Goal: Information Seeking & Learning: Find specific fact

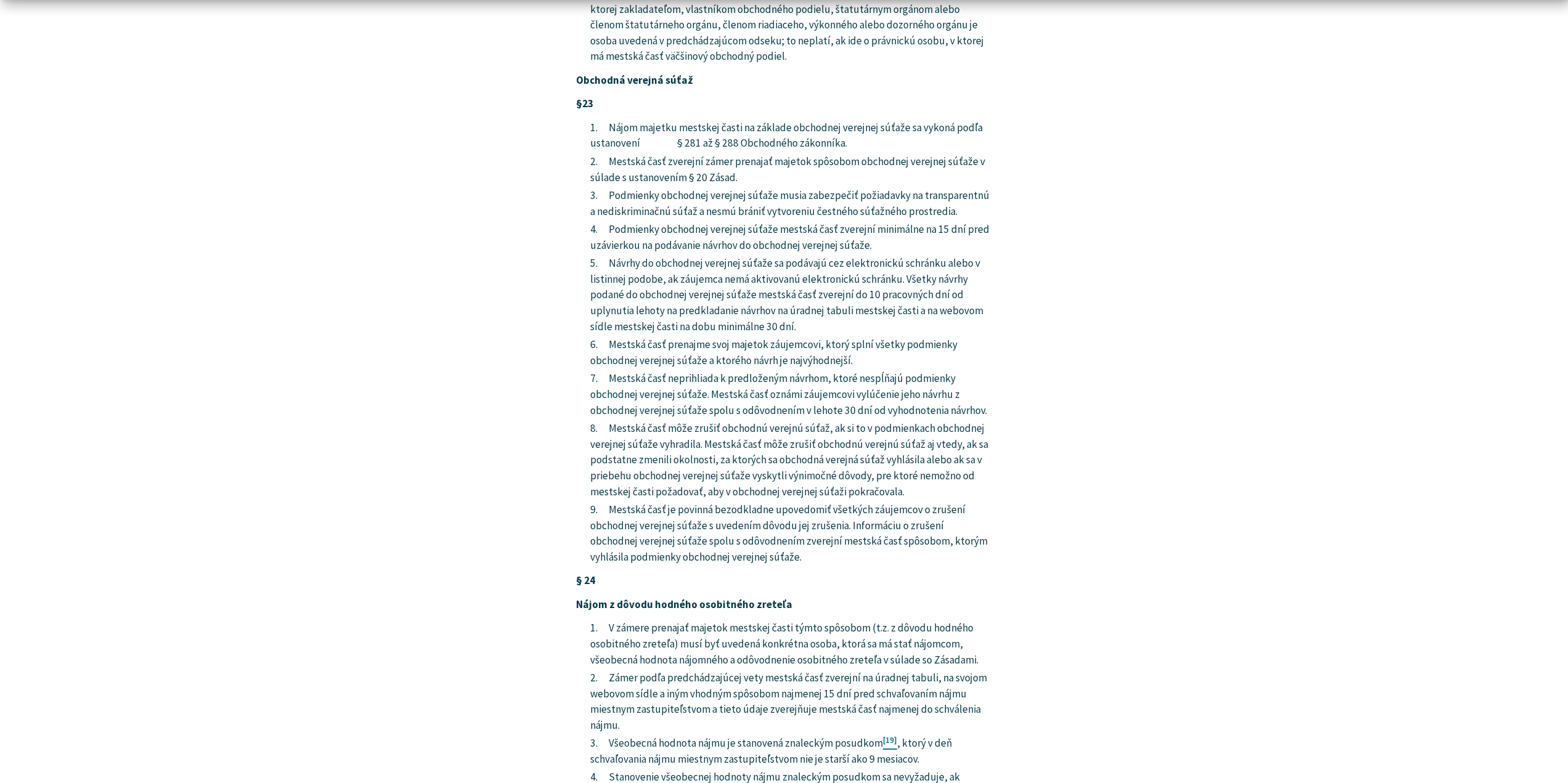
scroll to position [9061, 0]
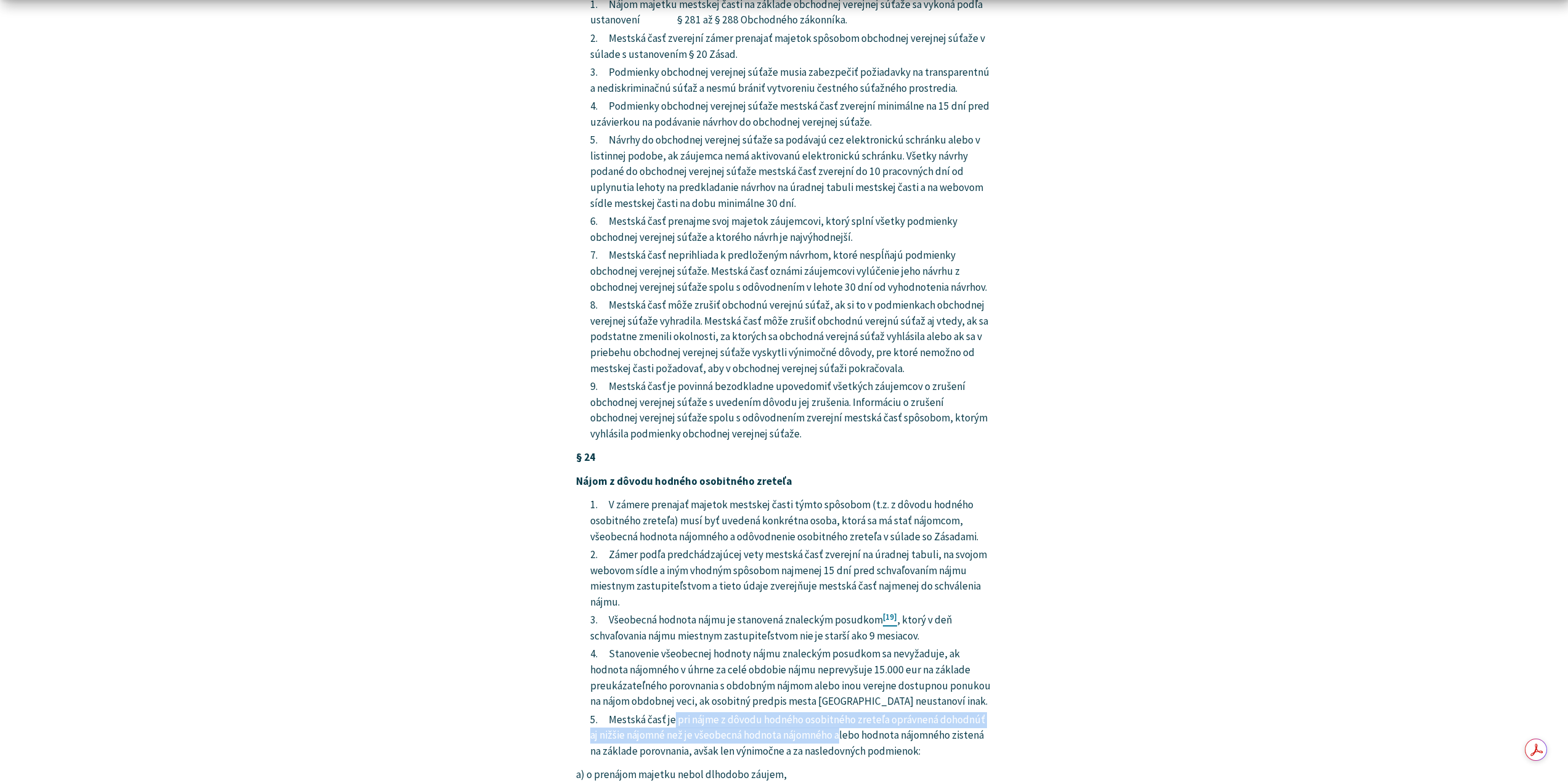
drag, startPoint x: 675, startPoint y: 547, endPoint x: 843, endPoint y: 568, distance: 169.3
click at [843, 712] on li "Mestská časť je pri nájme z dôvodu hodného osobitného zreteľa oprávnená dohodnú…" at bounding box center [791, 736] width 401 height 47
copy li "pri nájme z dôvodu hodného osobitného zreteľa oprávnená dohodnúť aj nižšie nájo…"
click at [709, 712] on li "Mestská časť je pri nájme z dôvodu hodného osobitného zreteľa oprávnená dohodnú…" at bounding box center [791, 736] width 401 height 47
drag, startPoint x: 590, startPoint y: 625, endPoint x: 761, endPoint y: 624, distance: 171.0
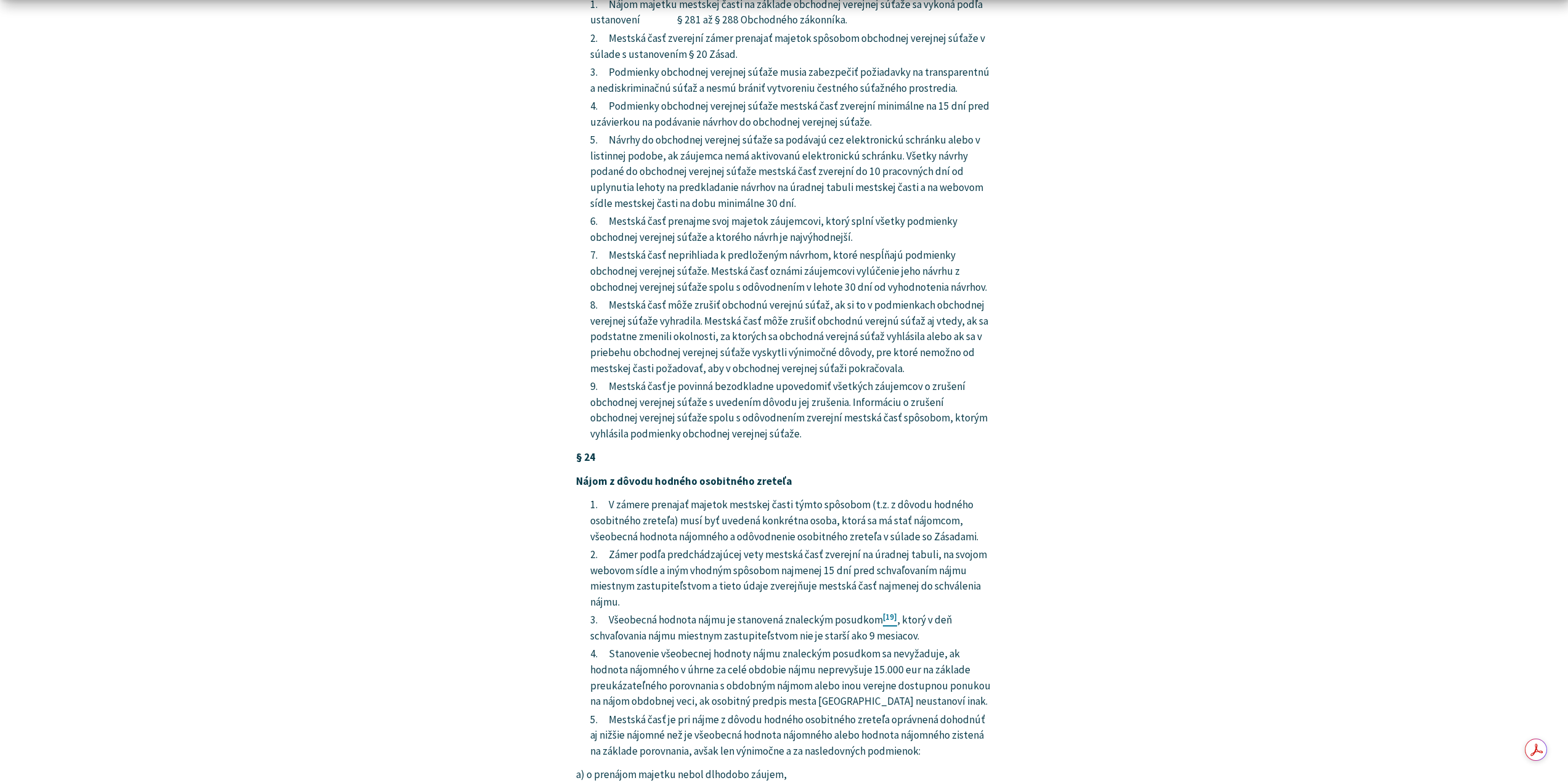
copy p "ide o nájom na verejnoprospešné účely"
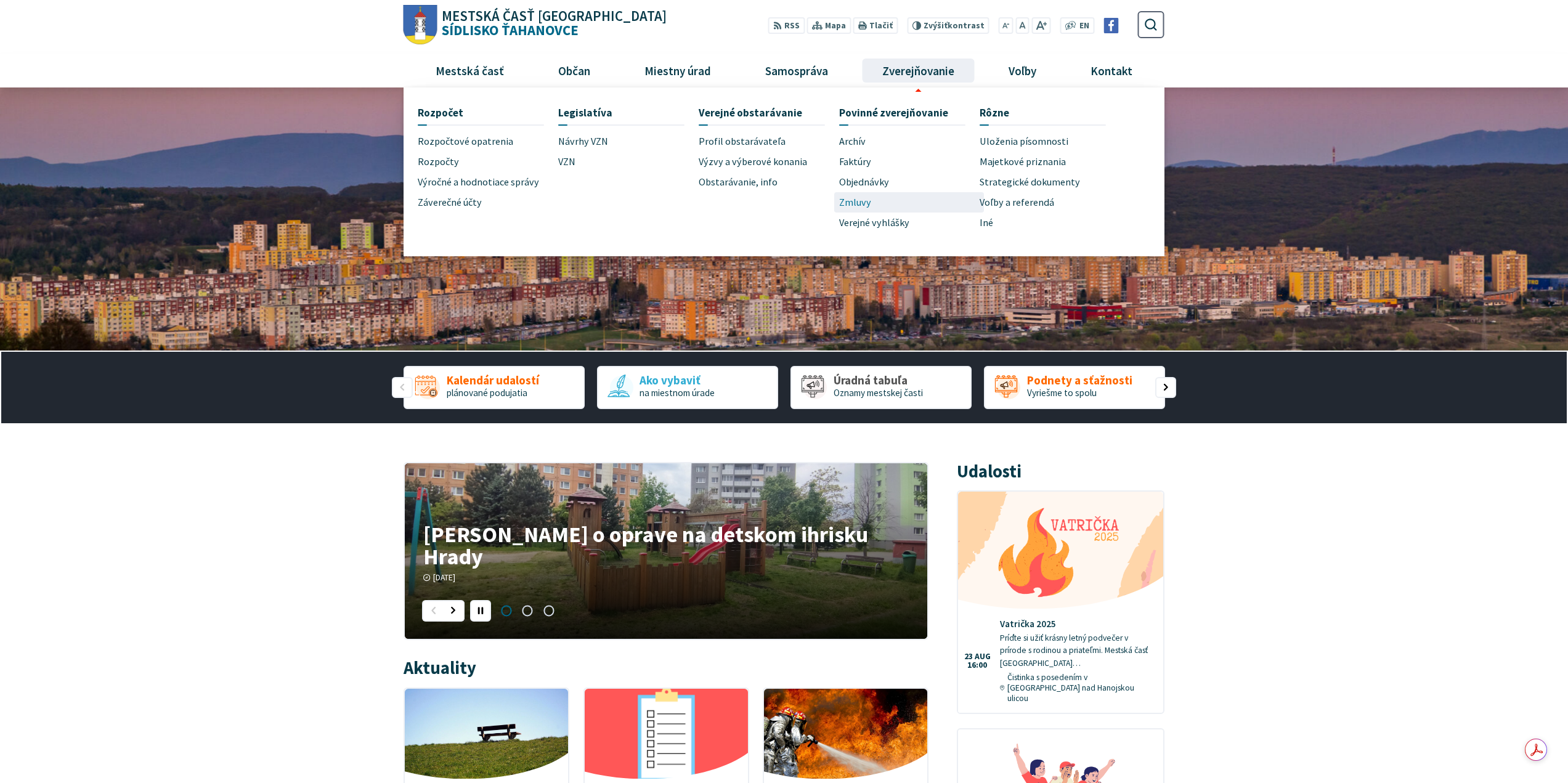
click at [863, 203] on span "Zmluvy" at bounding box center [855, 202] width 32 height 20
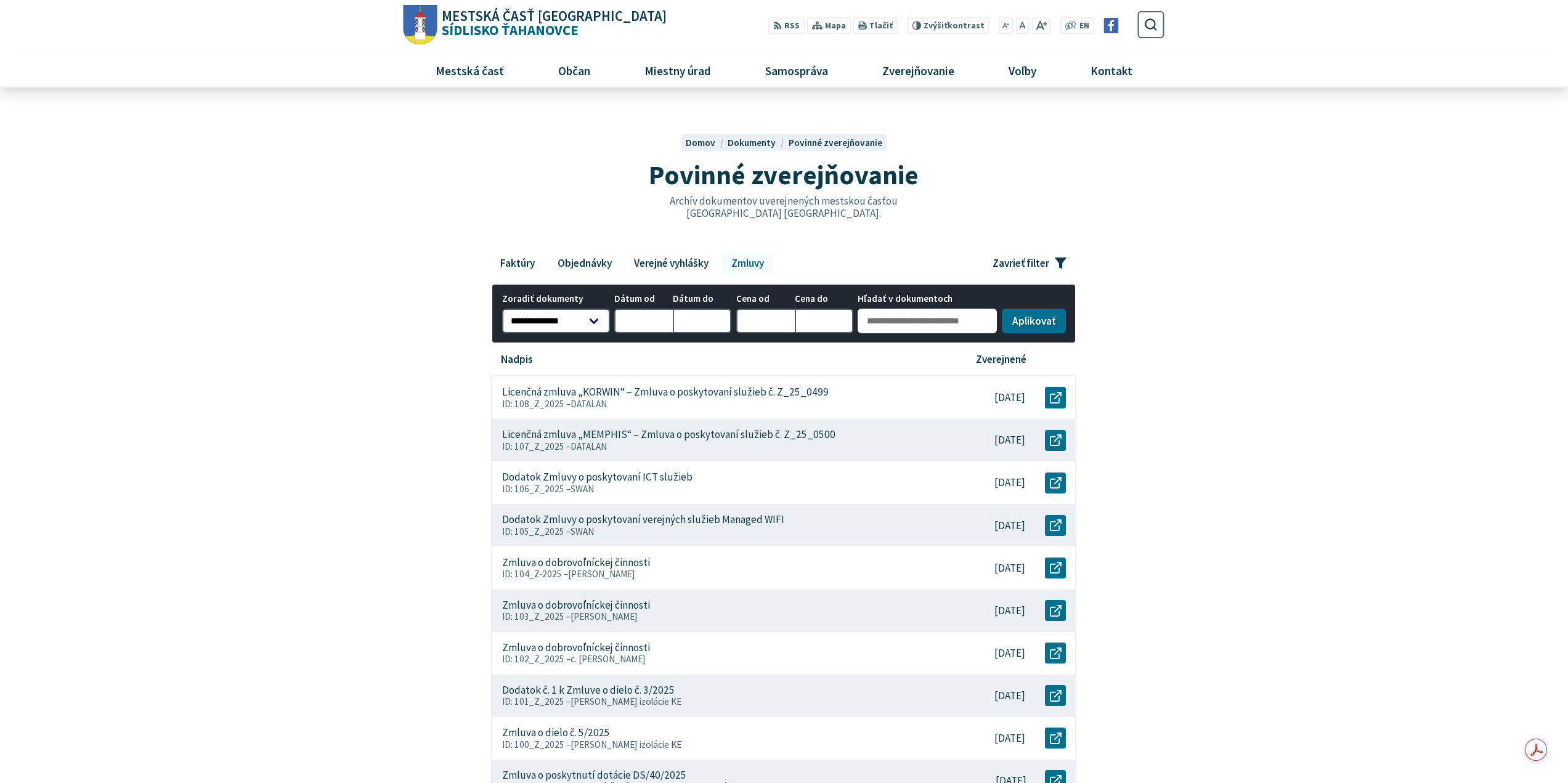
click at [907, 323] on input "Hľadať v dokumentoch" at bounding box center [928, 320] width 139 height 25
click at [1141, 380] on div "**********" at bounding box center [784, 593] width 799 height 681
click at [890, 324] on input "Hľadať v dokumentoch" at bounding box center [928, 320] width 139 height 25
type input "**********"
click at [1022, 326] on button "Aplikovať vybrané filtre" at bounding box center [1034, 319] width 64 height 25
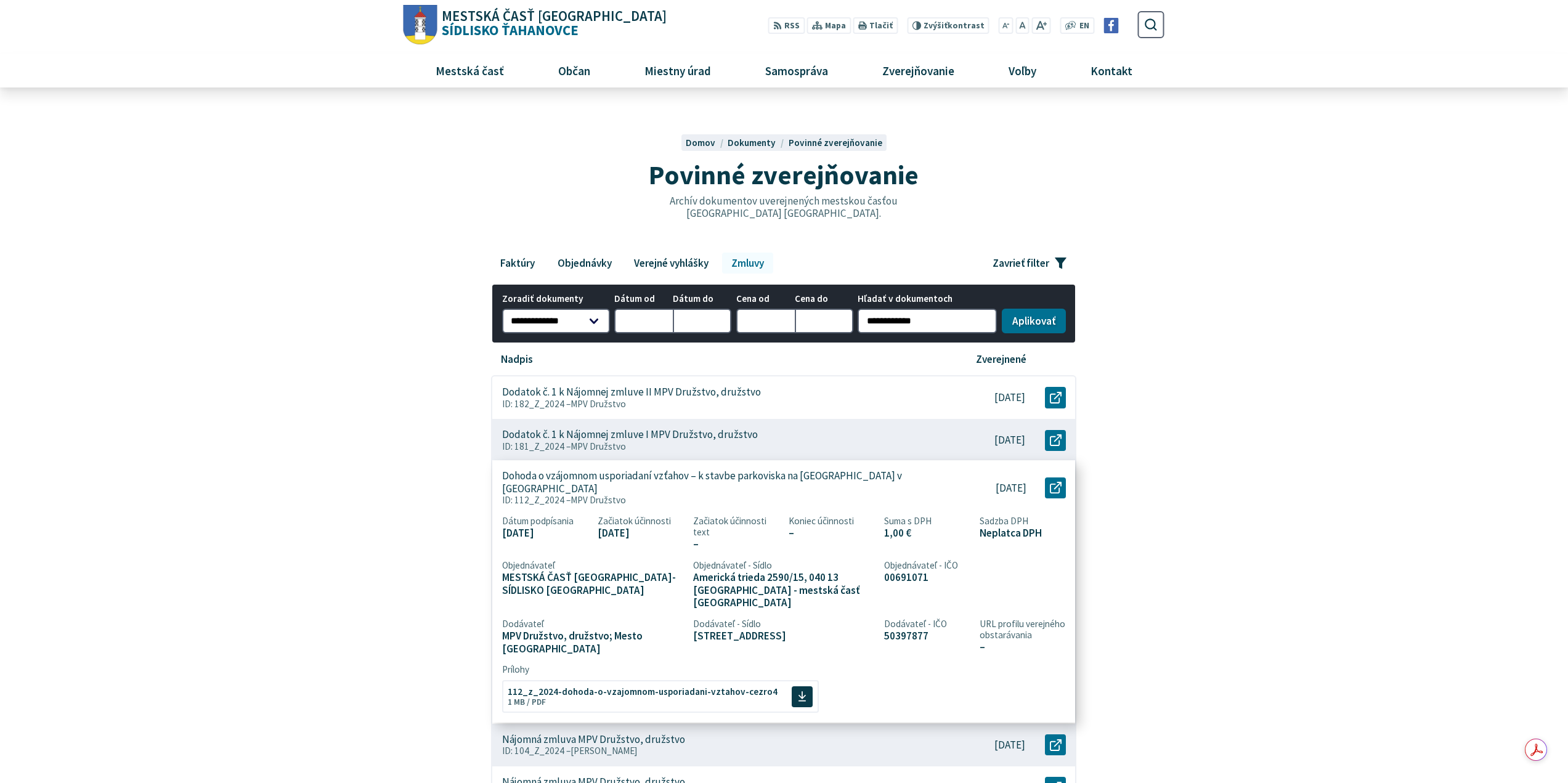
click at [905, 495] on p "ID: 112_Z_2024 – MPV Družstvo" at bounding box center [720, 501] width 437 height 11
click at [395, 504] on div "**********" at bounding box center [784, 638] width 799 height 770
click at [1030, 203] on div "Povinné zverejňovanie Archív dokumentov uverejnených mestskou časťou Košice-Síd…" at bounding box center [784, 165] width 761 height 118
click at [333, 674] on body "Na zabezpečenie funkčnosti a anonymnú analýzu návštevnosti táto webstránka ukla…" at bounding box center [784, 753] width 1568 height 1505
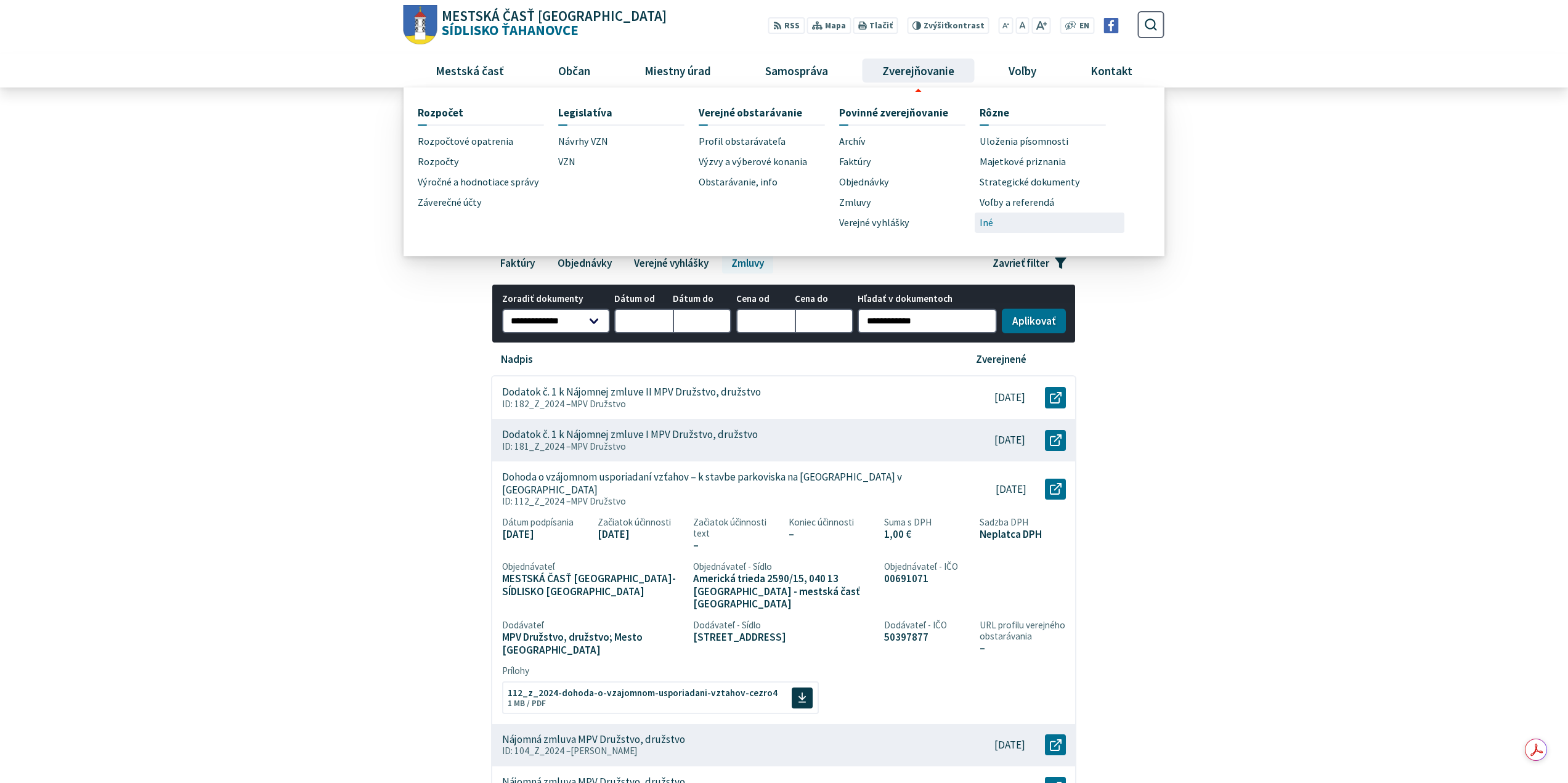
click at [989, 222] on span "Iné" at bounding box center [986, 222] width 13 height 20
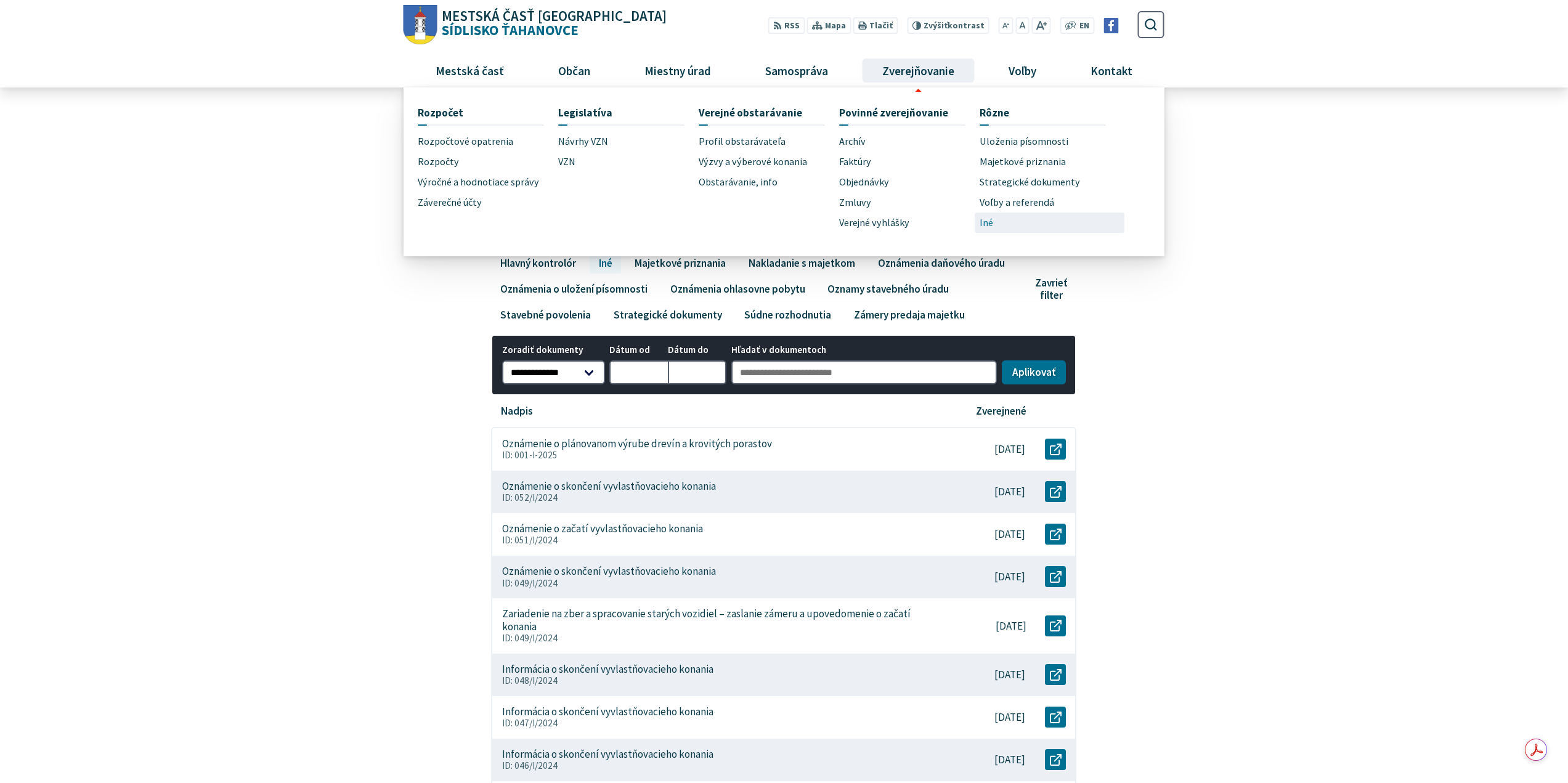
click at [992, 224] on span "Iné" at bounding box center [986, 222] width 13 height 20
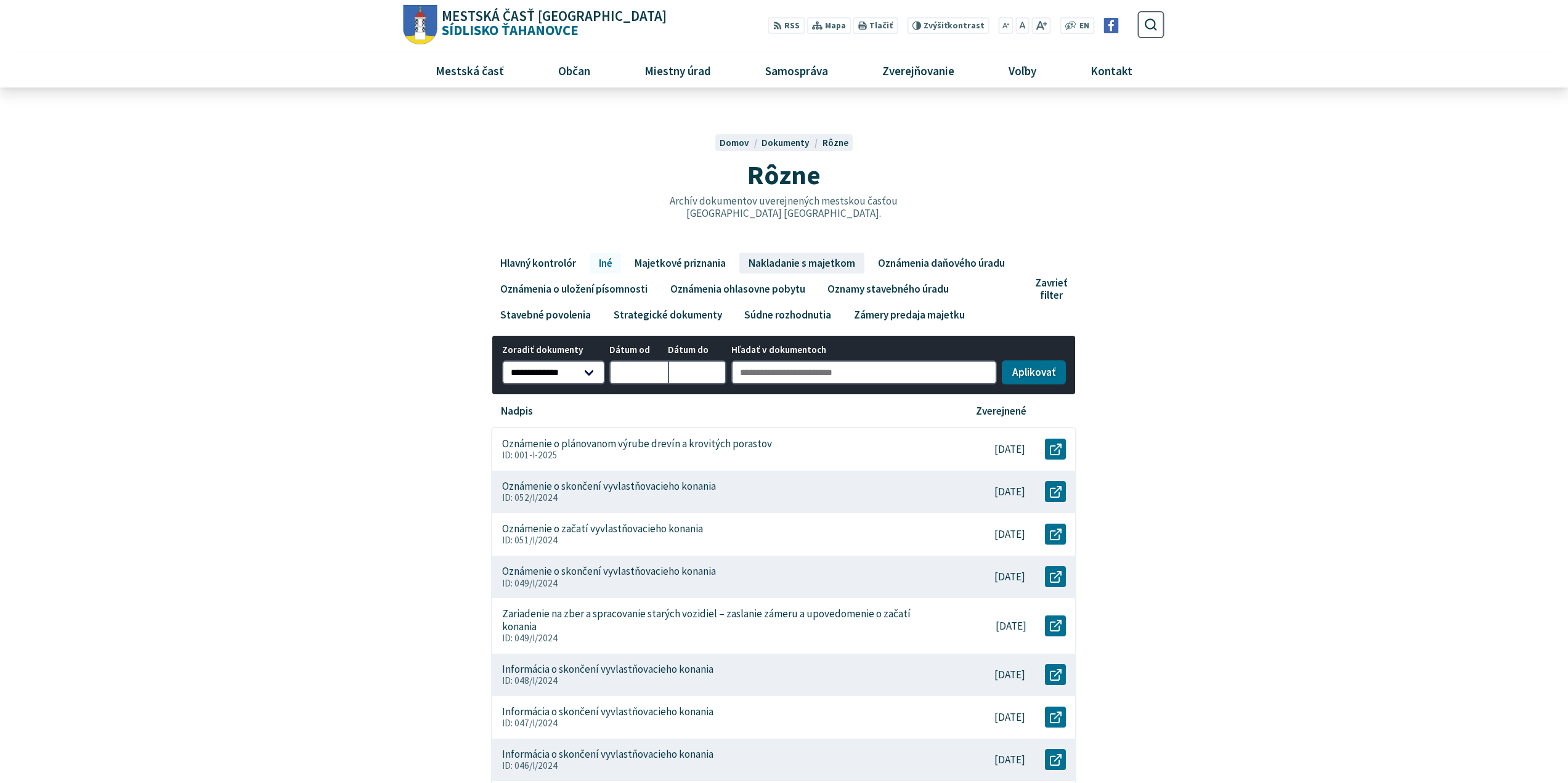
click at [797, 262] on link "Nakladanie s majetkom" at bounding box center [801, 263] width 125 height 21
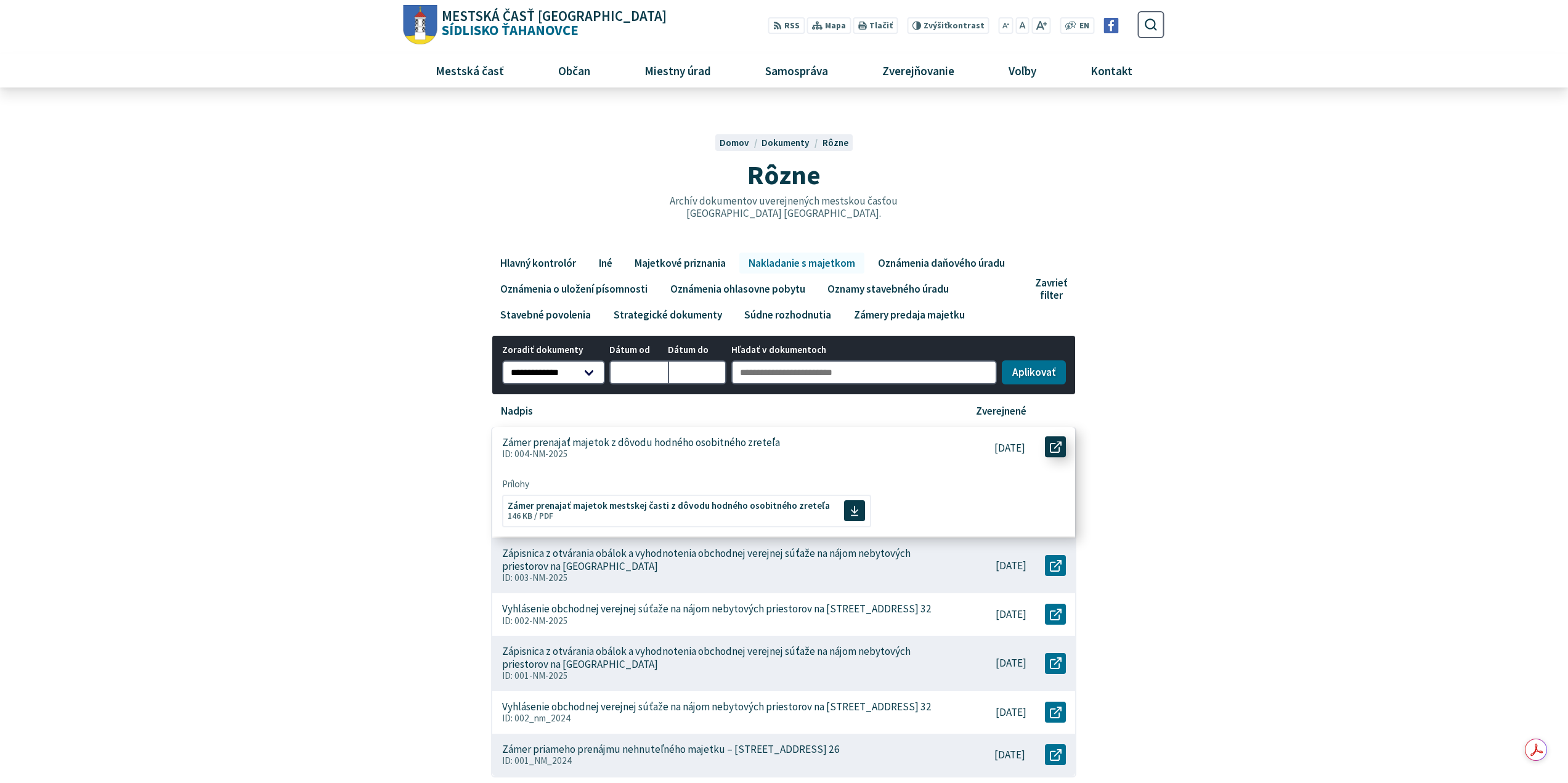
click at [1053, 452] on link "Otvoriť document Zámer prenajať majetok z dôvodu hodného osobitného zreteľa v […" at bounding box center [1055, 446] width 21 height 21
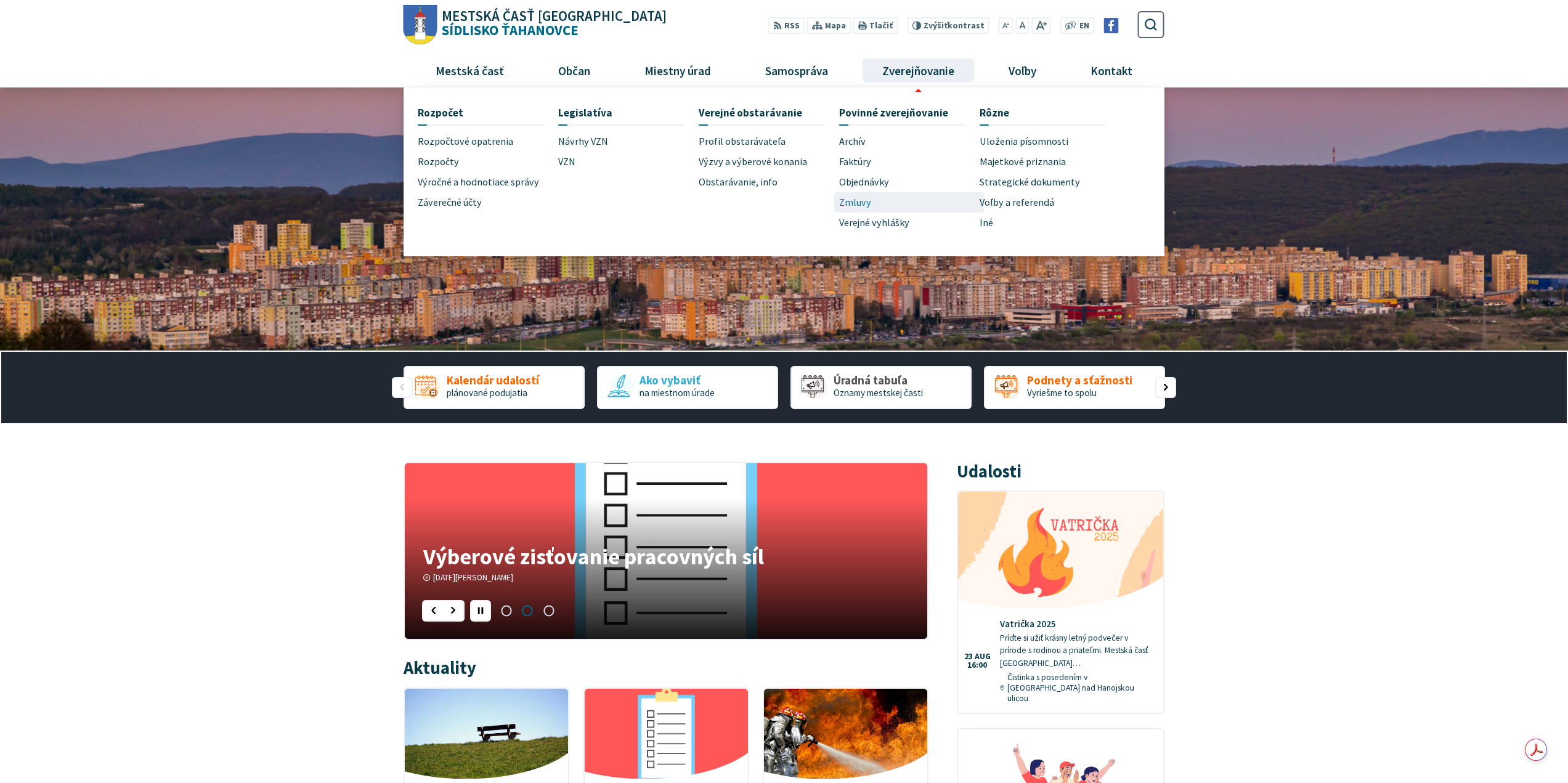
click at [855, 201] on span "Zmluvy" at bounding box center [855, 202] width 32 height 20
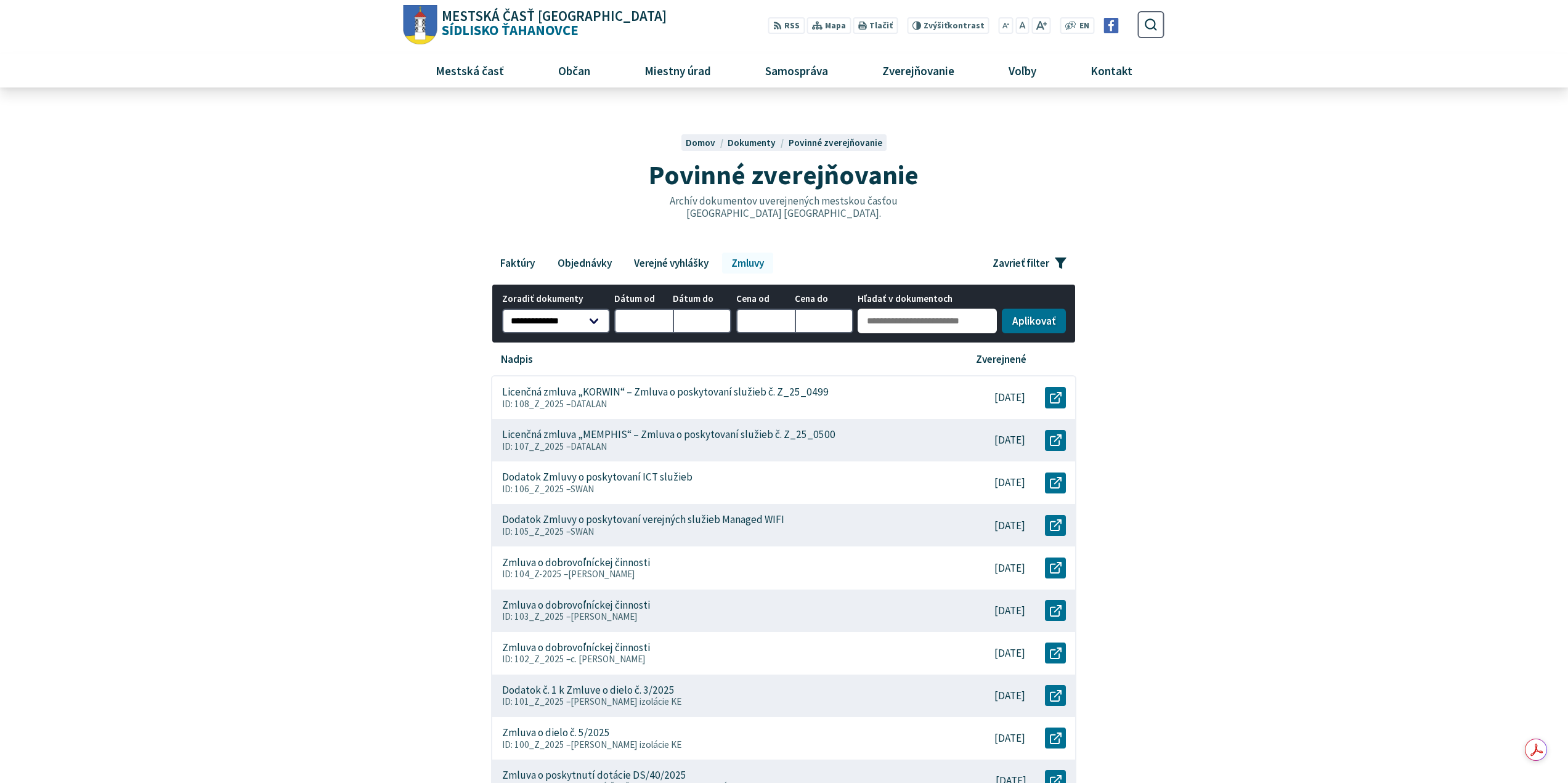
click at [881, 319] on input "Hľadať v dokumentoch" at bounding box center [928, 320] width 139 height 25
type input "**********"
click at [1028, 314] on button "Aplikovať vybrané filtre" at bounding box center [1034, 319] width 64 height 25
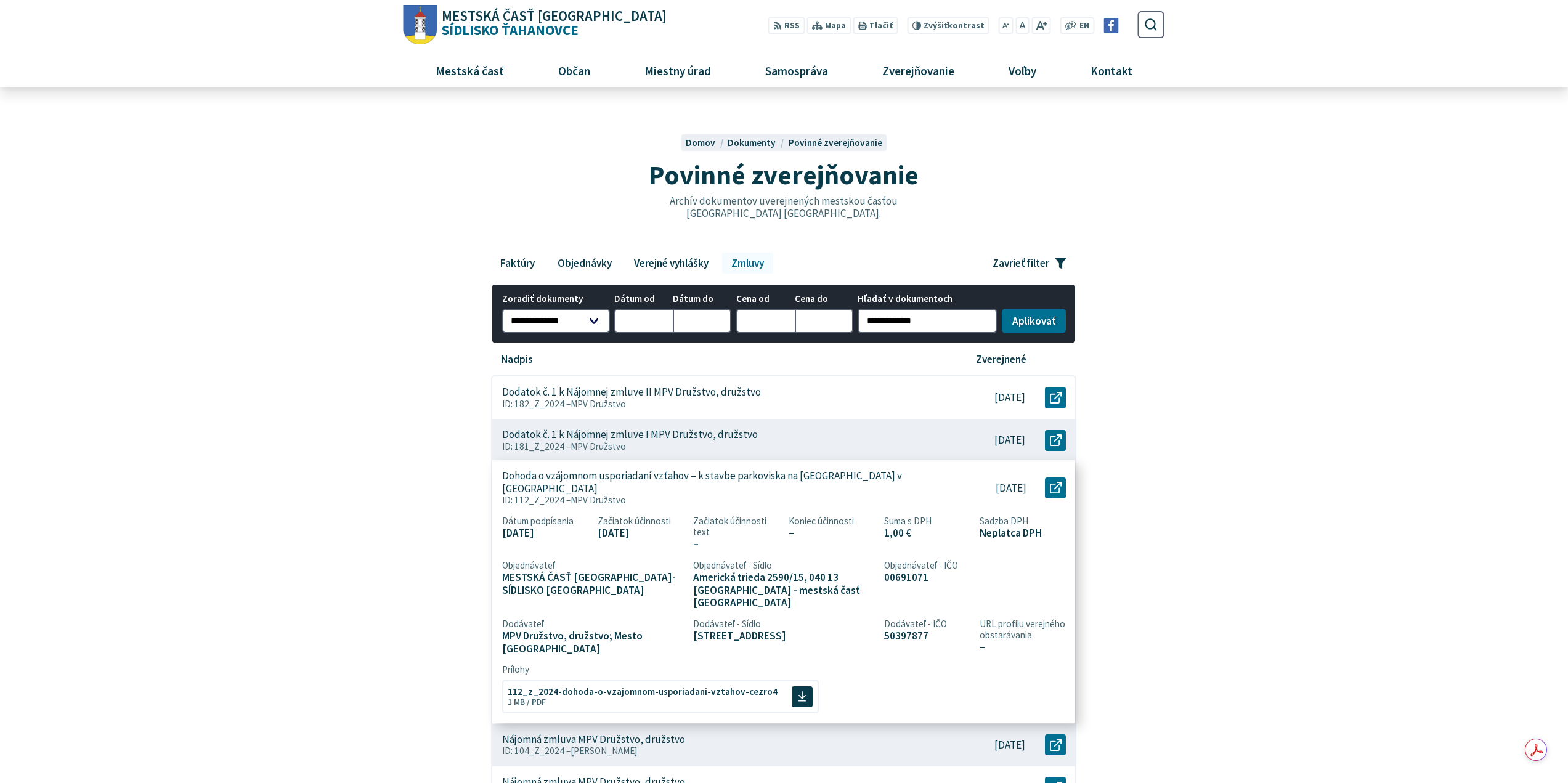
click at [821, 495] on p "ID: 112_Z_2024 – MPV Družstvo" at bounding box center [720, 501] width 437 height 11
click at [654, 686] on span "112_z_2024-dohoda-o-vzajomnom-usporiadani-vztahov-cezro4" at bounding box center [642, 690] width 270 height 9
